Goal: Navigation & Orientation: Find specific page/section

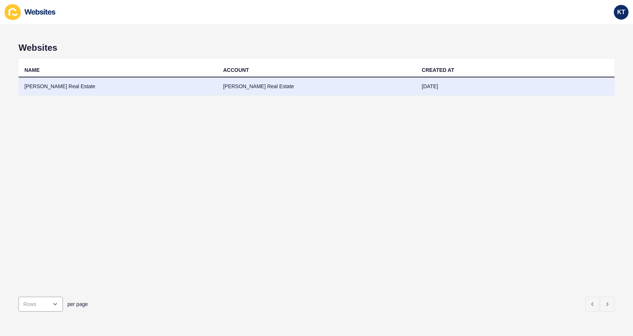
click at [118, 88] on td "[PERSON_NAME] Real Estate" at bounding box center [118, 86] width 199 height 18
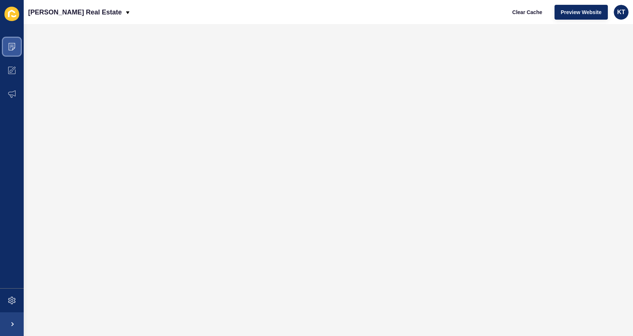
click at [17, 50] on span at bounding box center [12, 47] width 24 height 24
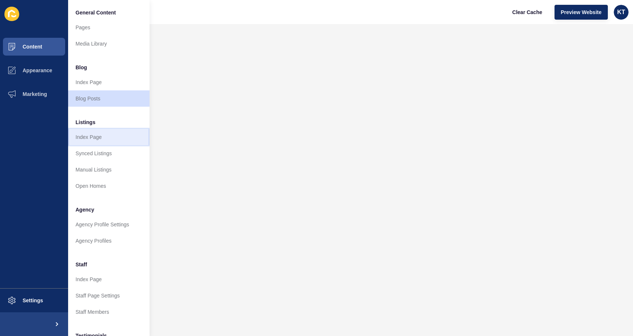
click at [112, 138] on link "Index Page" at bounding box center [108, 137] width 81 height 16
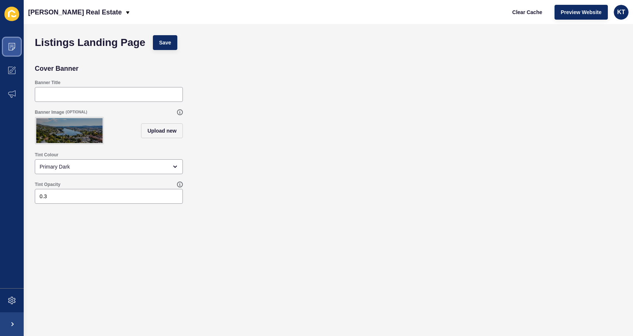
click at [10, 51] on span at bounding box center [12, 47] width 24 height 24
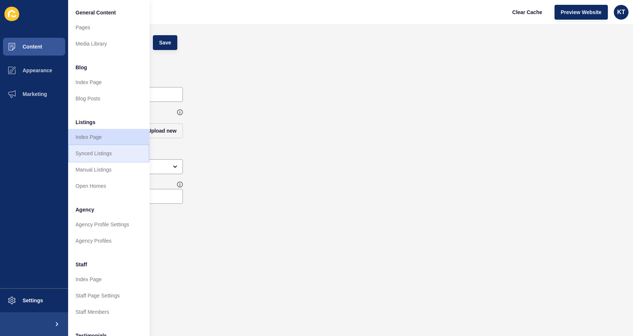
click at [107, 154] on link "Synced Listings" at bounding box center [108, 153] width 81 height 16
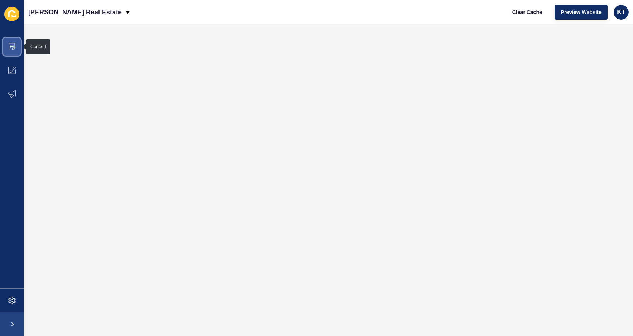
click at [11, 46] on icon at bounding box center [12, 46] width 4 height 0
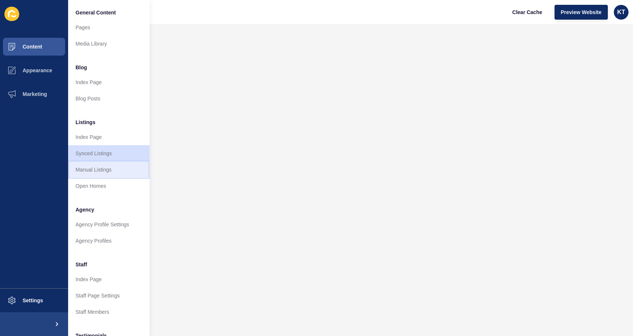
click at [109, 170] on link "Manual Listings" at bounding box center [108, 169] width 81 height 16
